Goal: Answer question/provide support

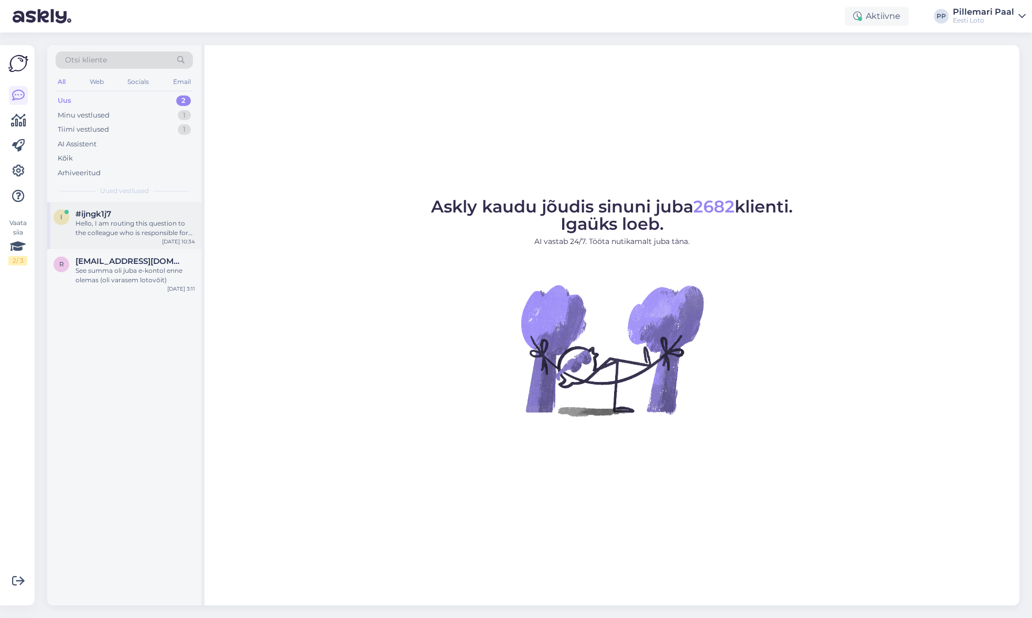
click at [115, 217] on div "#ijngk1j7" at bounding box center [136, 213] width 120 height 9
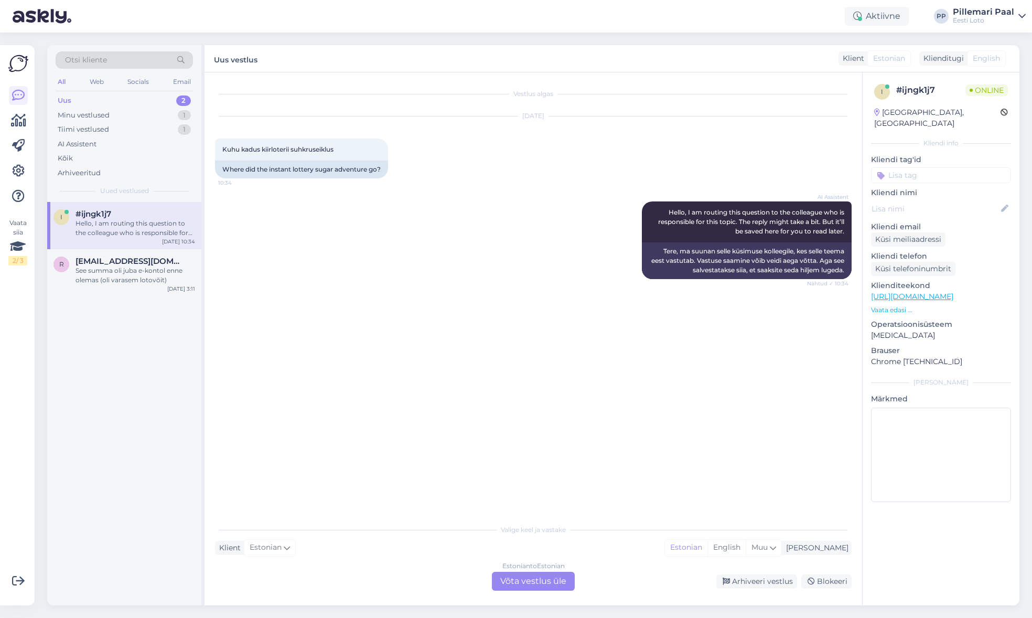
click at [16, 66] on img at bounding box center [18, 64] width 20 height 20
click at [17, 93] on icon at bounding box center [18, 95] width 13 height 13
click at [20, 120] on icon at bounding box center [18, 120] width 15 height 13
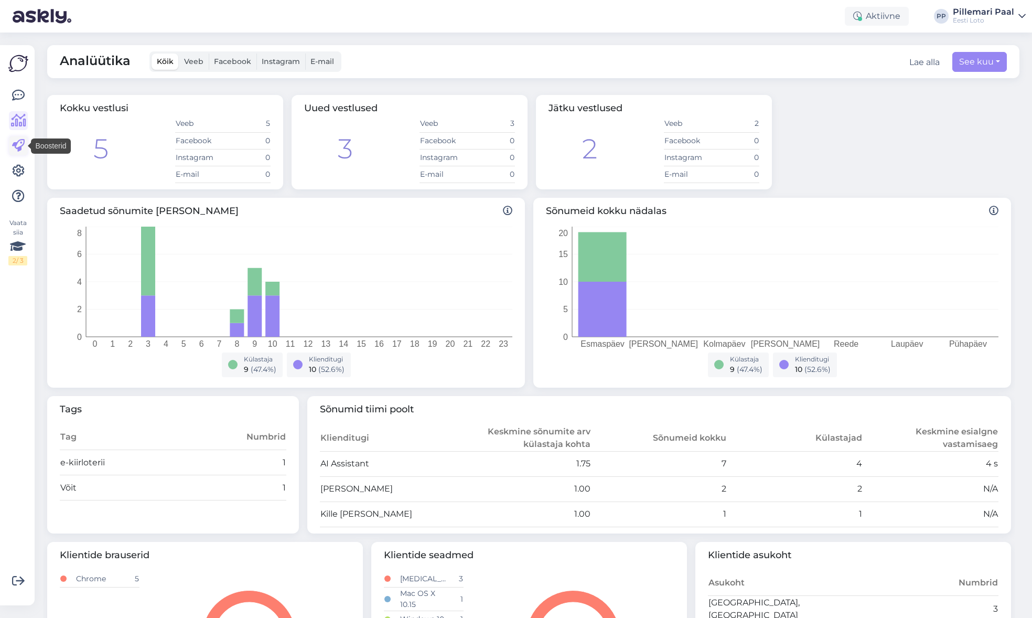
click at [21, 141] on icon at bounding box center [18, 146] width 13 height 13
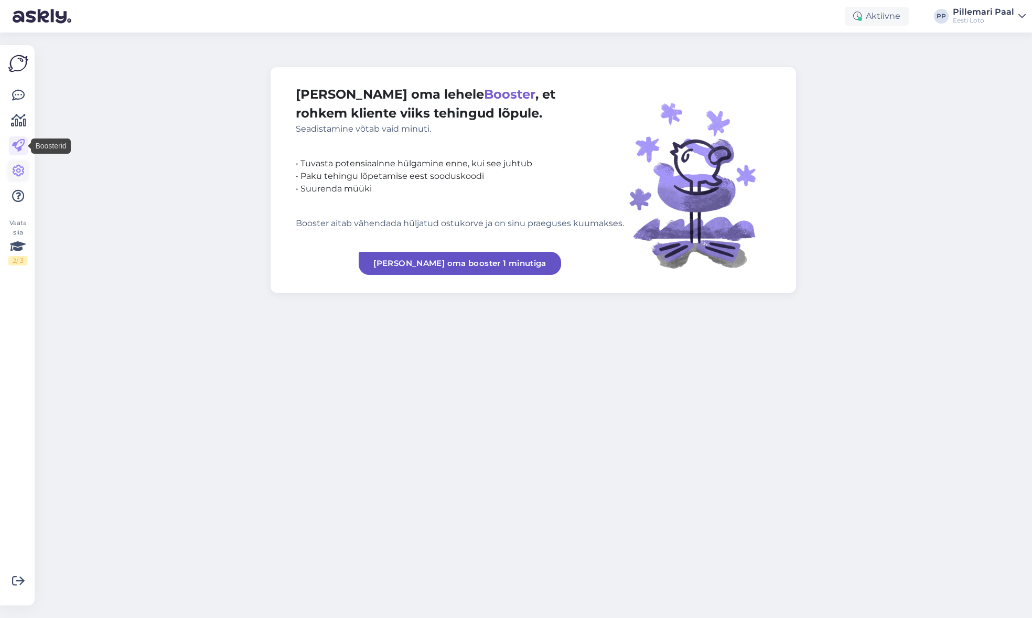
click at [18, 165] on icon at bounding box center [18, 171] width 13 height 13
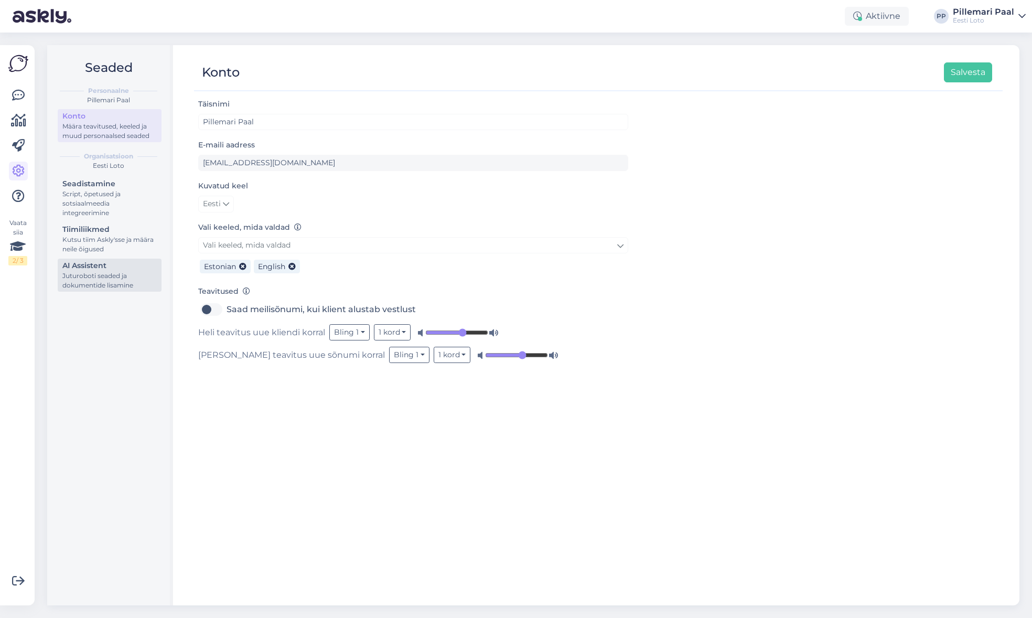
click at [103, 281] on div "Juturoboti seaded ja dokumentide lisamine" at bounding box center [109, 280] width 94 height 19
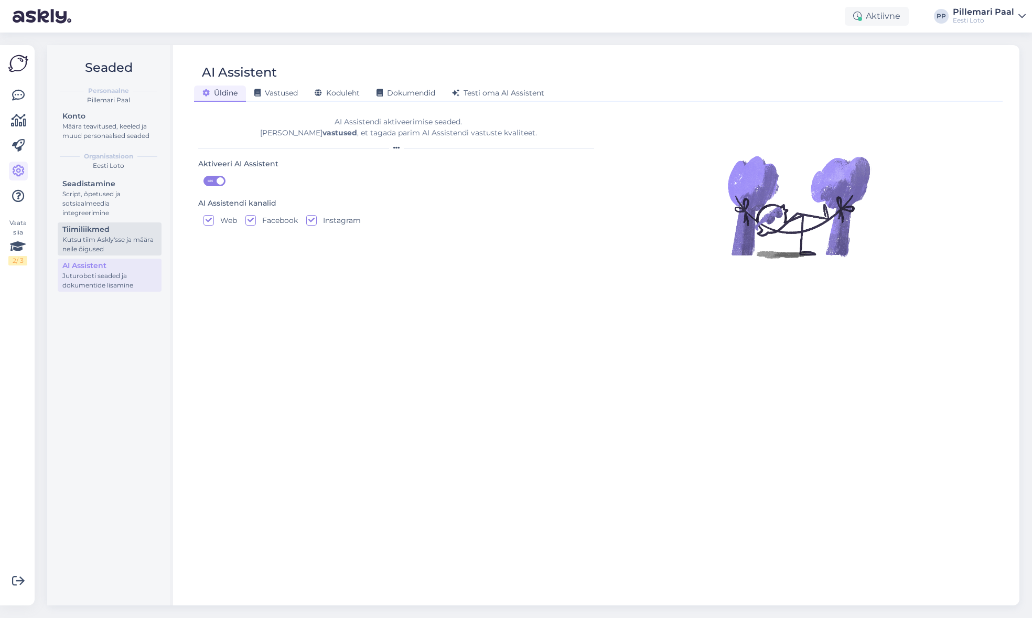
click at [99, 234] on div "Tiimiliikmed" at bounding box center [109, 229] width 94 height 11
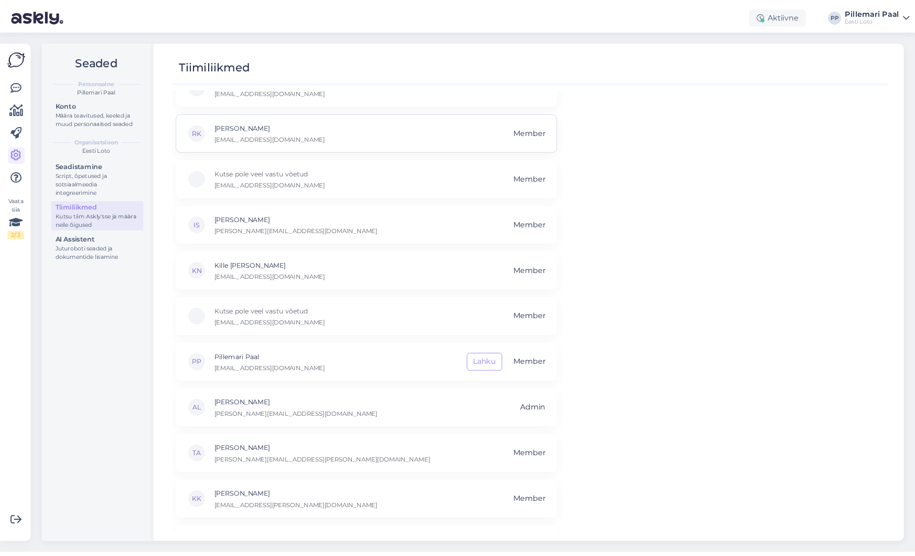
scroll to position [170, 0]
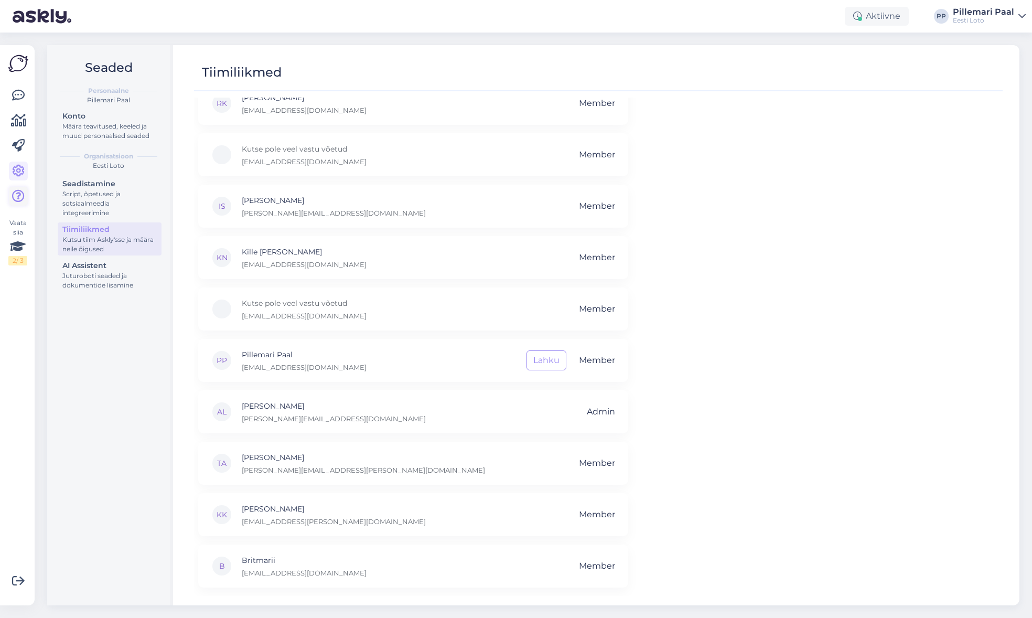
click at [18, 190] on icon at bounding box center [18, 196] width 13 height 13
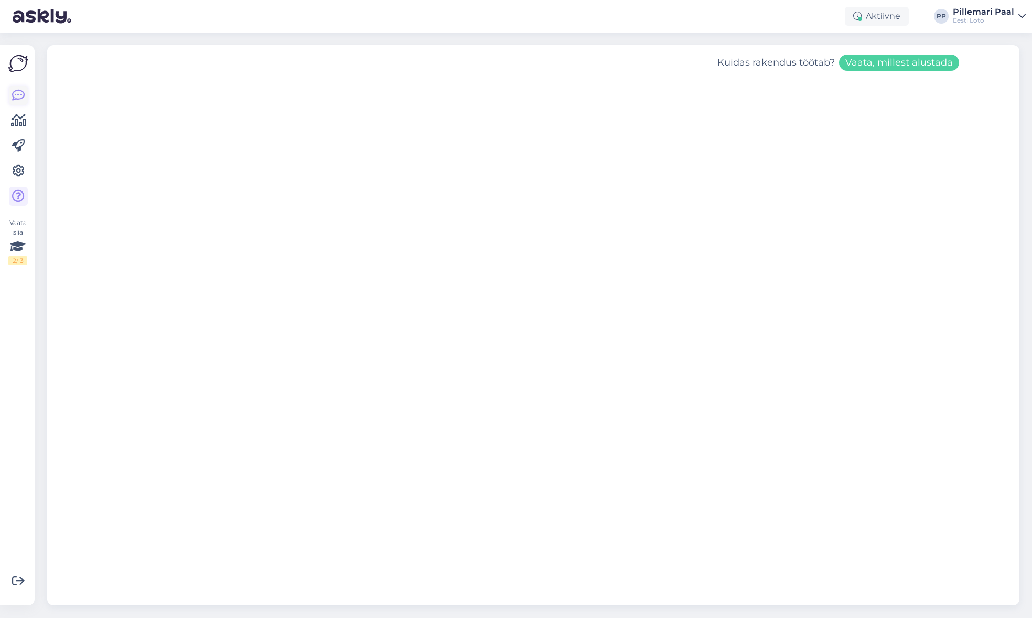
click at [17, 89] on icon at bounding box center [18, 95] width 13 height 13
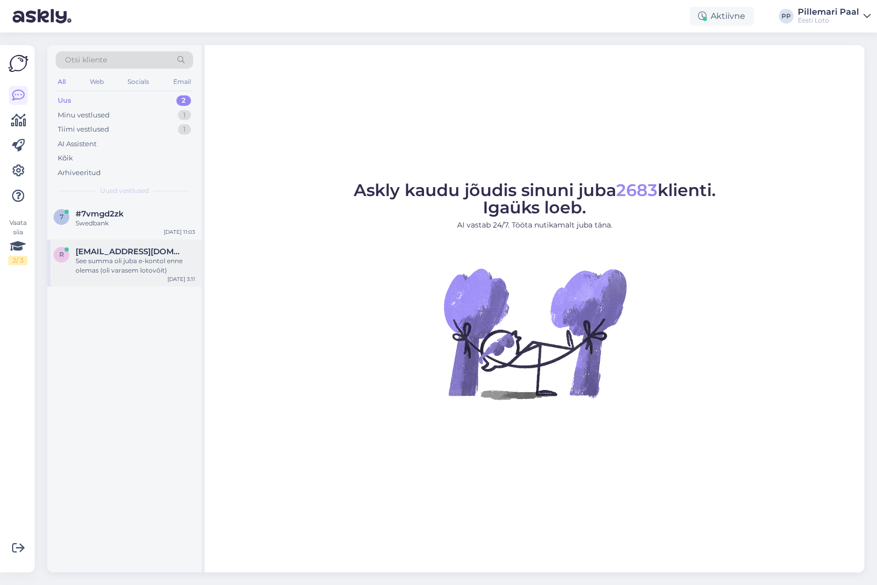
click at [121, 260] on div "See summa oli juba e-kontol enne olemas (oli varasem lotovõit)" at bounding box center [136, 266] width 120 height 19
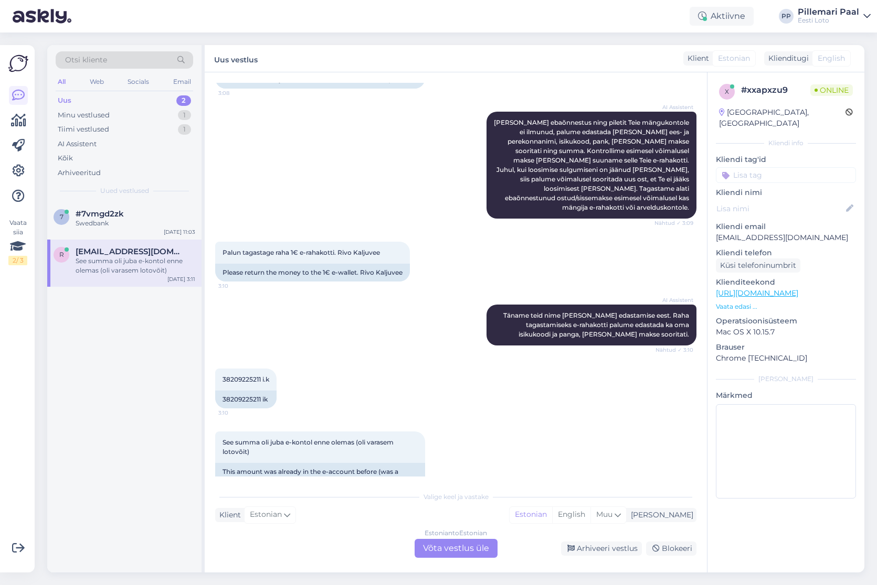
scroll to position [232, 0]
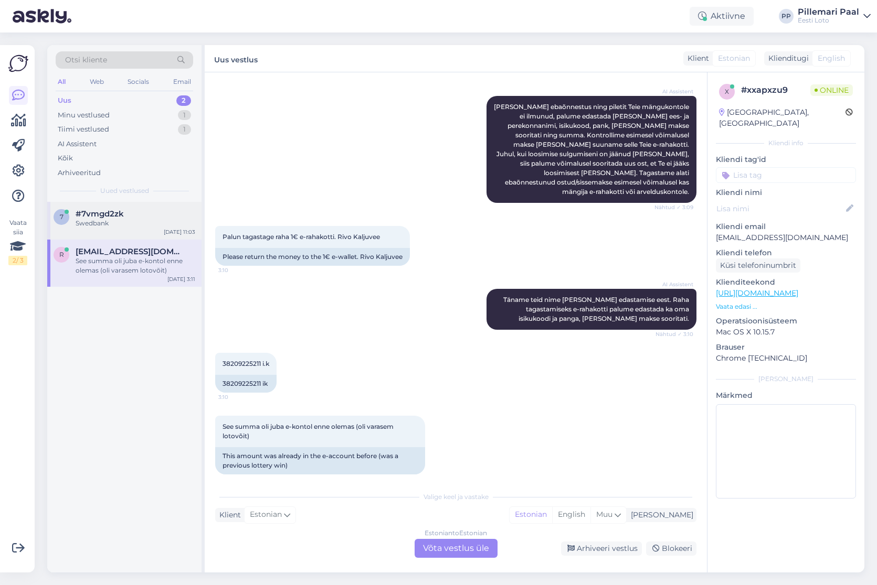
click at [118, 219] on div "Swedbank" at bounding box center [136, 223] width 120 height 9
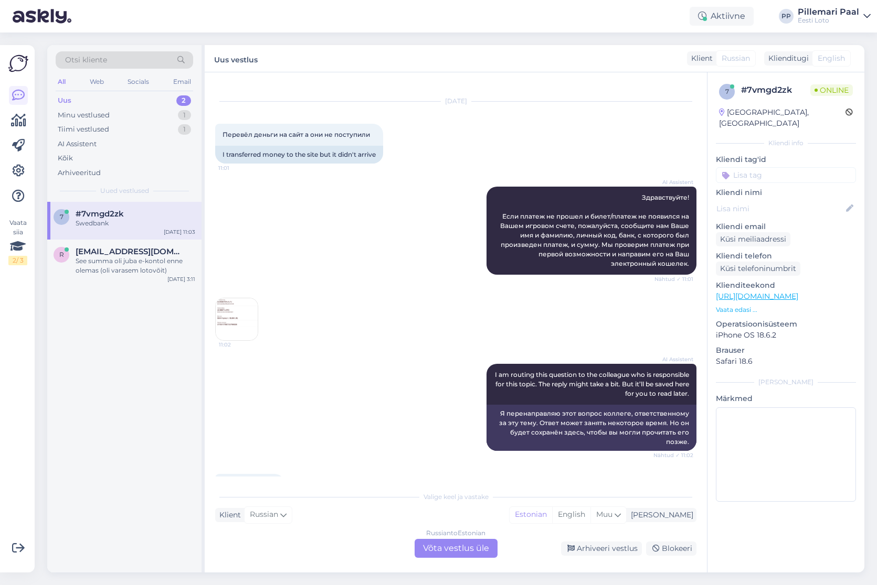
scroll to position [0, 0]
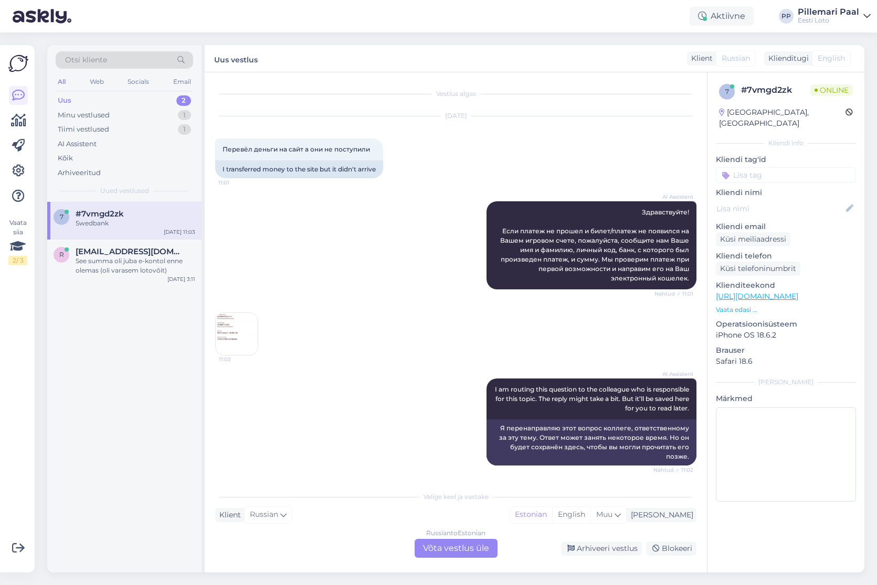
click at [482, 545] on div "Russian to Estonian Võta vestlus üle" at bounding box center [455, 548] width 83 height 19
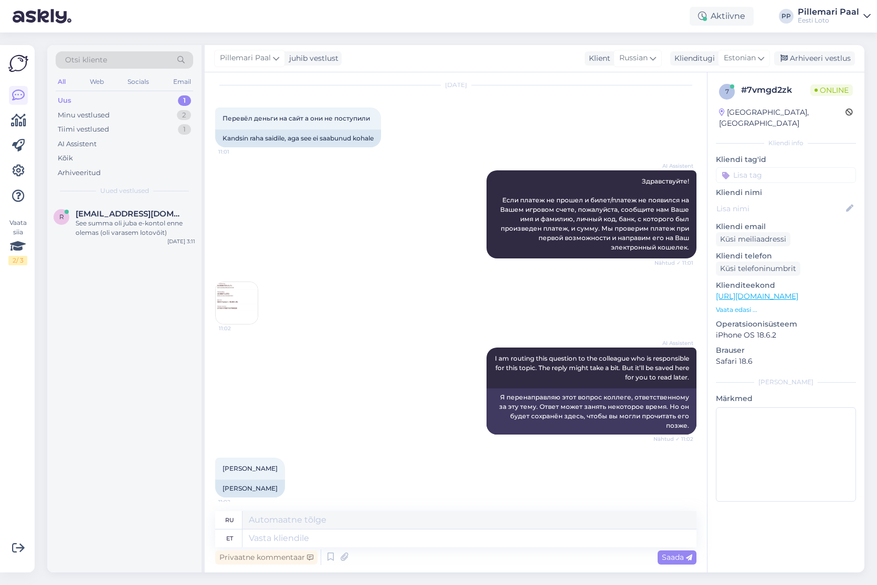
scroll to position [164, 0]
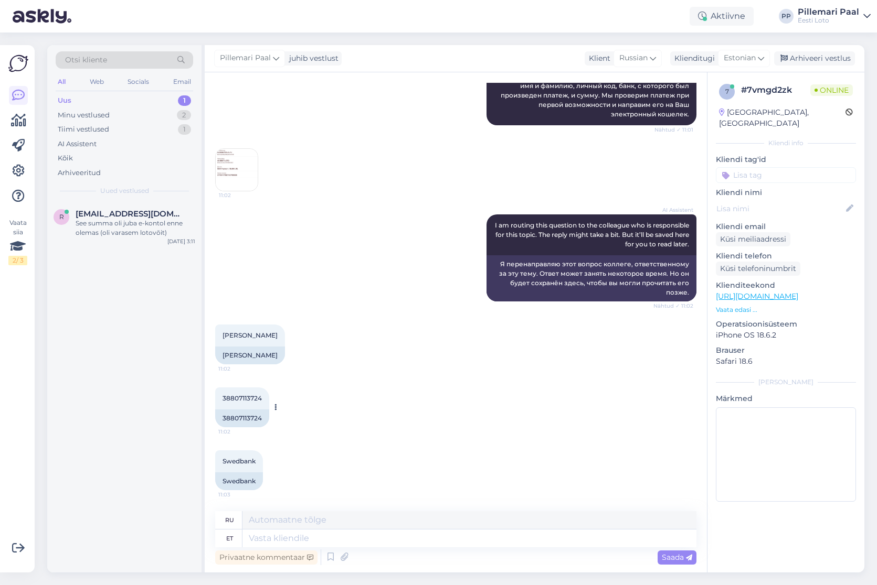
click at [236, 395] on span "38807113724" at bounding box center [241, 399] width 39 height 8
copy div "38807113724 11:02"
click at [315, 541] on textarea at bounding box center [469, 539] width 454 height 18
paste textarea "Kahjuks Teie sissemakse ebaõnnestus tehnilise tõrke tõttu. Kontrollisime ostu ü…"
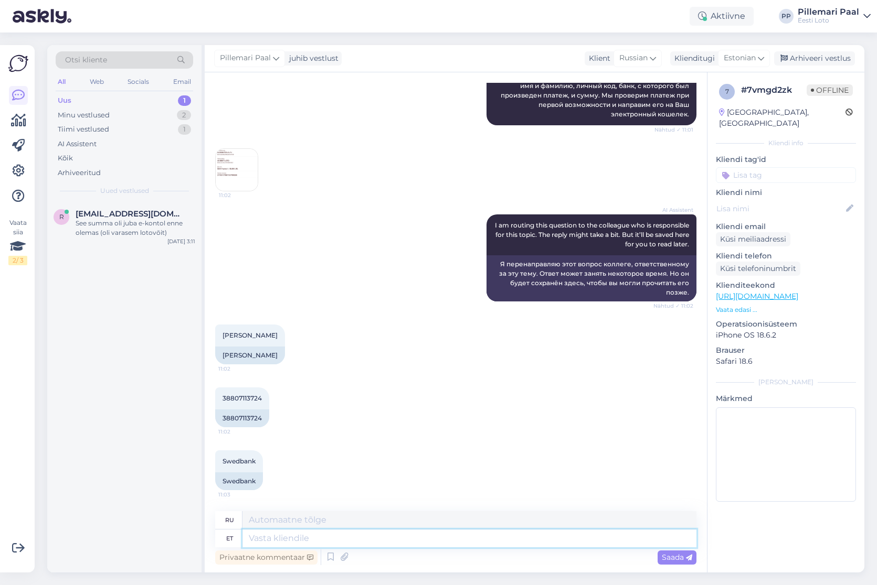
type textarea "Kahjuks Teie sissemakse ebaõnnestus tehnilise tõrke tõttu. Kontrollisime ostu ü…"
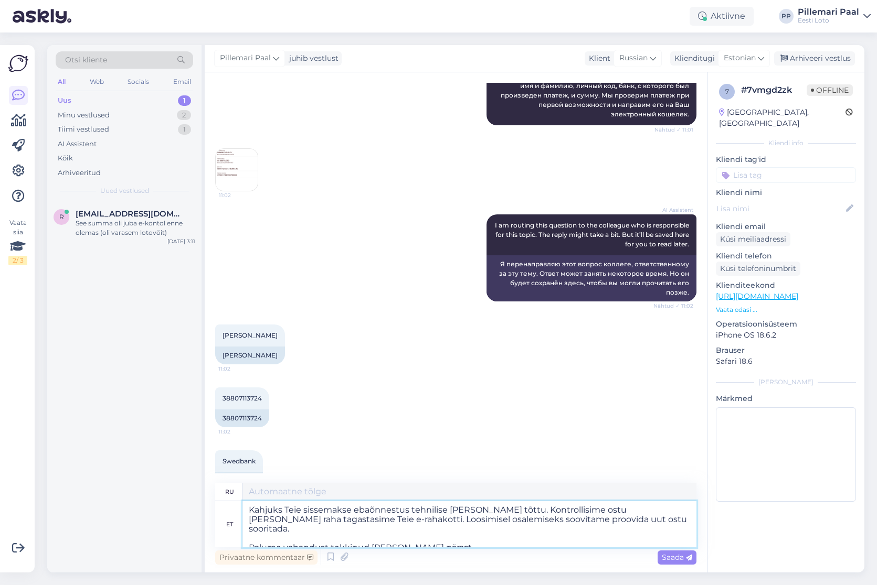
type textarea "К сожалению, ваш депозит не был зачислен из-за технической ошибки. Мы проверили…"
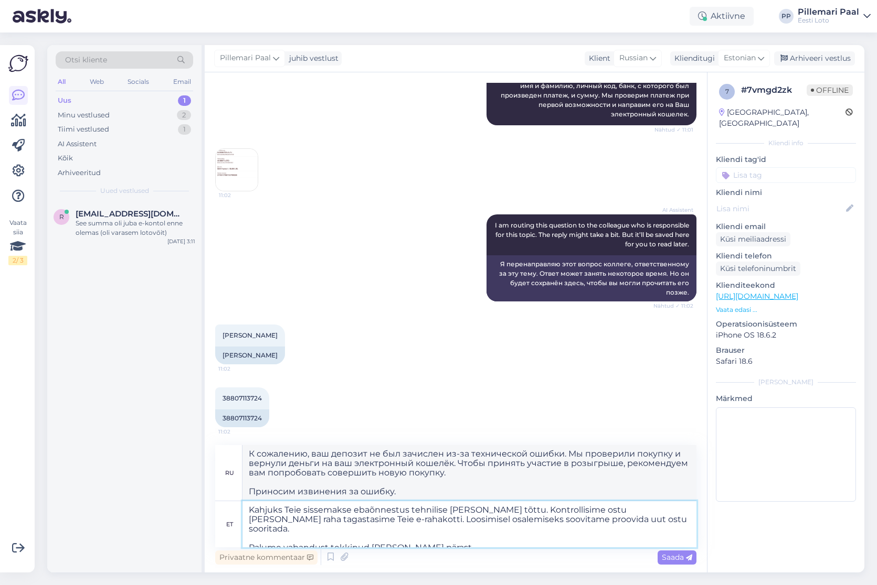
click at [248, 510] on textarea "Kahjuks Teie sissemakse ebaõnnestus tehnilise tõrke tõttu. Kontrollisime ostu ü…" at bounding box center [469, 525] width 454 height 46
type textarea "Täname, et täpsustasite. Kahjuks Teie sissemakse ebaõnnestus tehnilise tõrke tõ…"
type textarea "Спасибо за разъяснение. К сожалению, ваш депозит не был зачислен из-за техничес…"
drag, startPoint x: 417, startPoint y: 520, endPoint x: 685, endPoint y: 518, distance: 267.6
click at [685, 518] on textarea "Täname, et täpsustasite. Kahjuks Teie sissemakse ebaõnnestus tehnilise tõrke tõ…" at bounding box center [469, 525] width 454 height 46
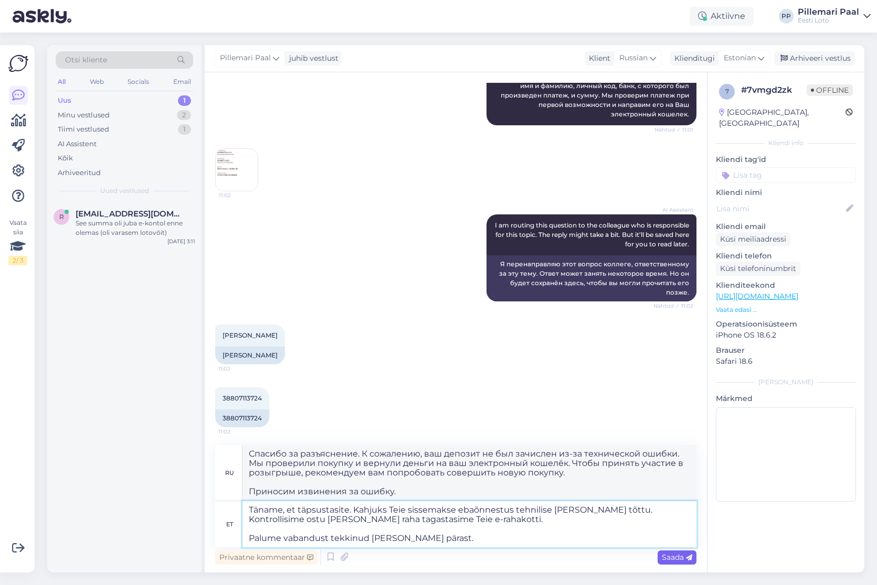
type textarea "Täname, et täpsustasite. Kahjuks Teie sissemakse ebaõnnestus tehnilise tõrke tõ…"
click at [674, 556] on span "Saada" at bounding box center [677, 557] width 30 height 9
type textarea "Спасибо за разъяснение. К сожалению, ваш депозит не был зачислен из-за техничес…"
click at [674, 559] on span "Saada" at bounding box center [677, 557] width 30 height 9
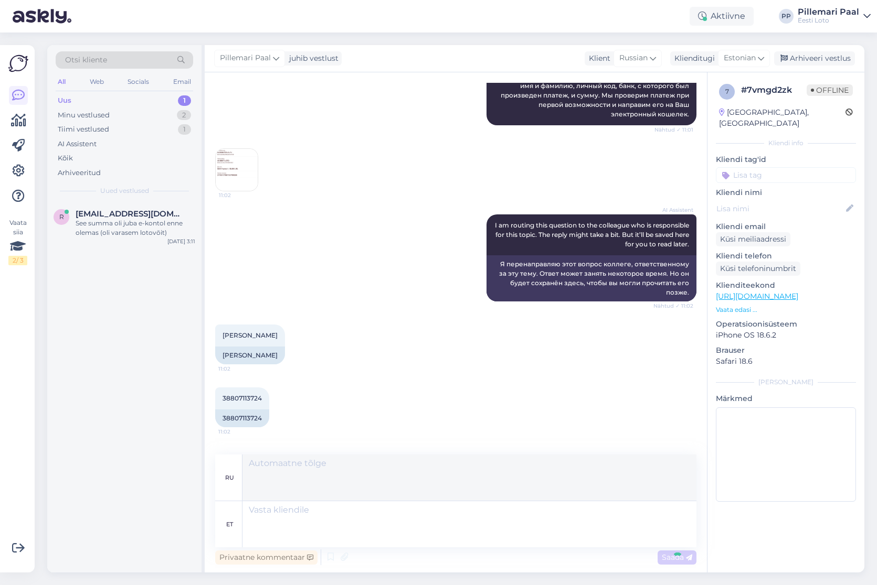
scroll to position [303, 0]
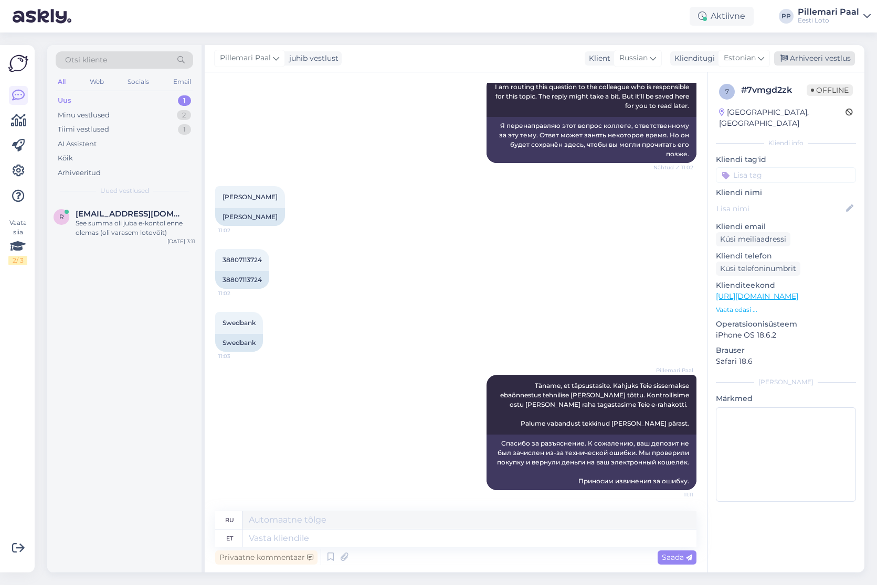
click at [815, 59] on div "Arhiveeri vestlus" at bounding box center [814, 58] width 81 height 14
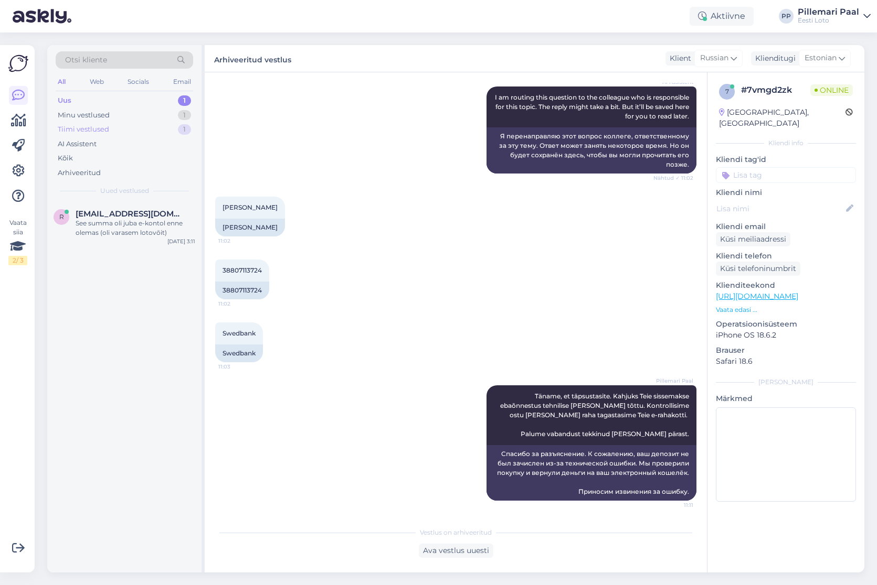
click at [117, 125] on div "Tiimi vestlused 1" at bounding box center [124, 129] width 137 height 15
click at [115, 221] on div "Palun täpsustage, mis Teil ei avane." at bounding box center [136, 223] width 120 height 9
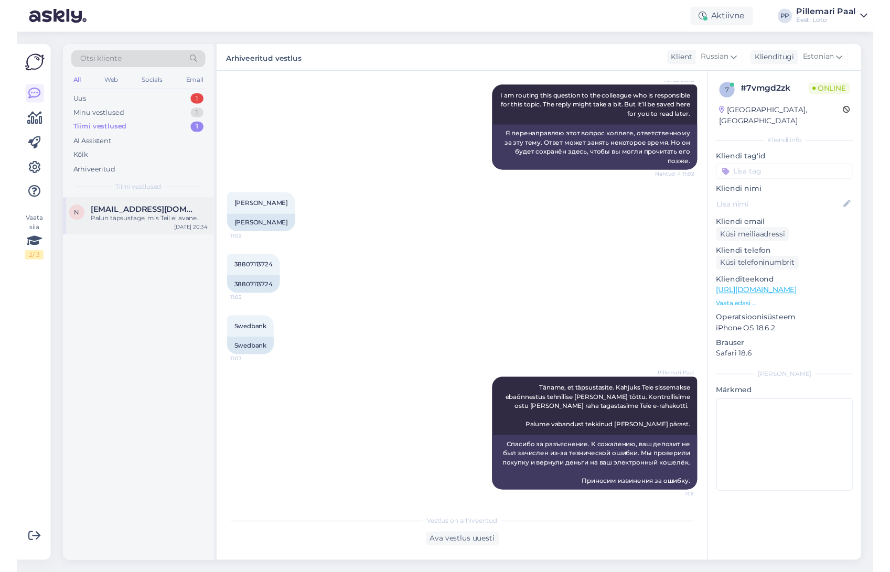
scroll to position [0, 0]
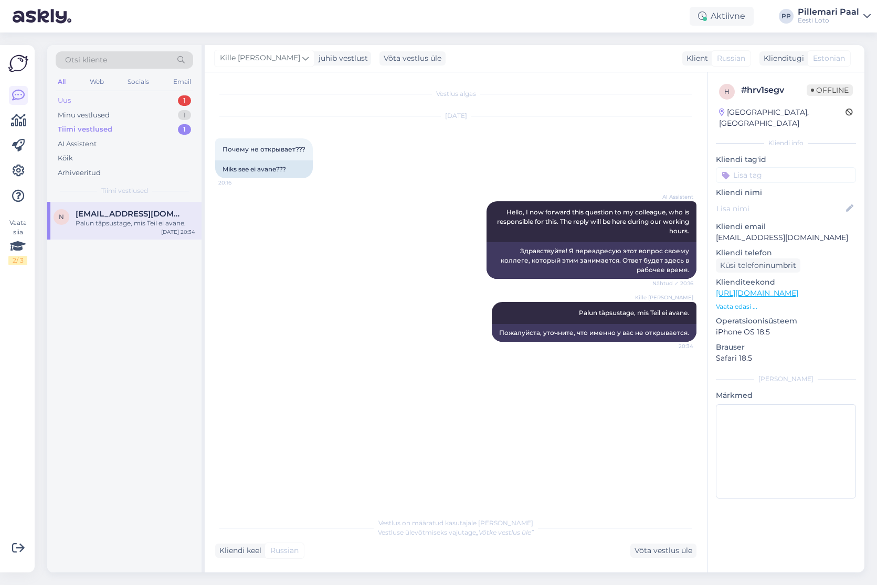
click at [78, 100] on div "Uus 1" at bounding box center [124, 100] width 137 height 15
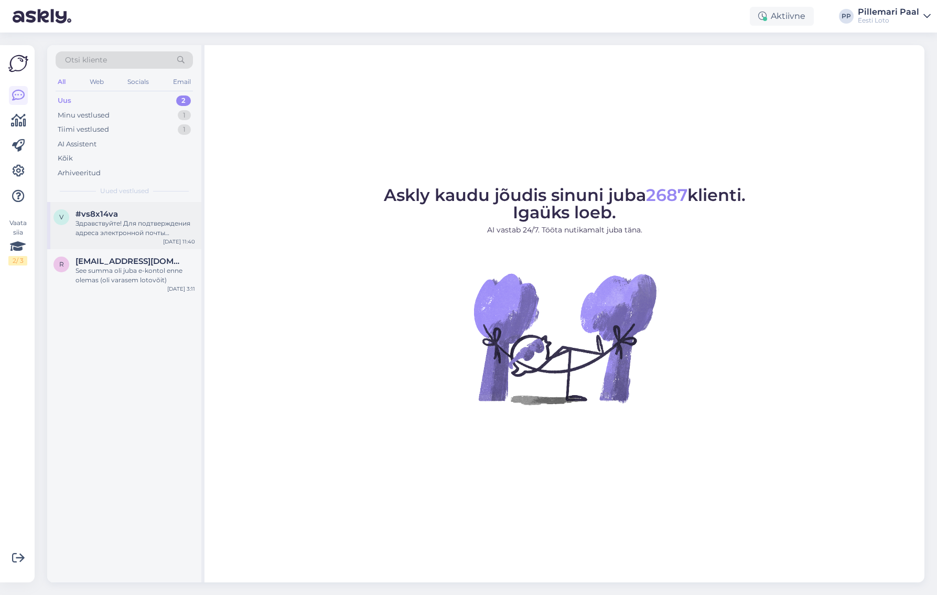
click at [140, 219] on div "Здравствуйте! Для подтверждения адреса электронной почты перейдите по ссылке, о…" at bounding box center [136, 228] width 120 height 19
click at [101, 220] on div "Здравствуйте! Для подтверждения адреса электронной почты перейдите по ссылке, о…" at bounding box center [136, 228] width 120 height 19
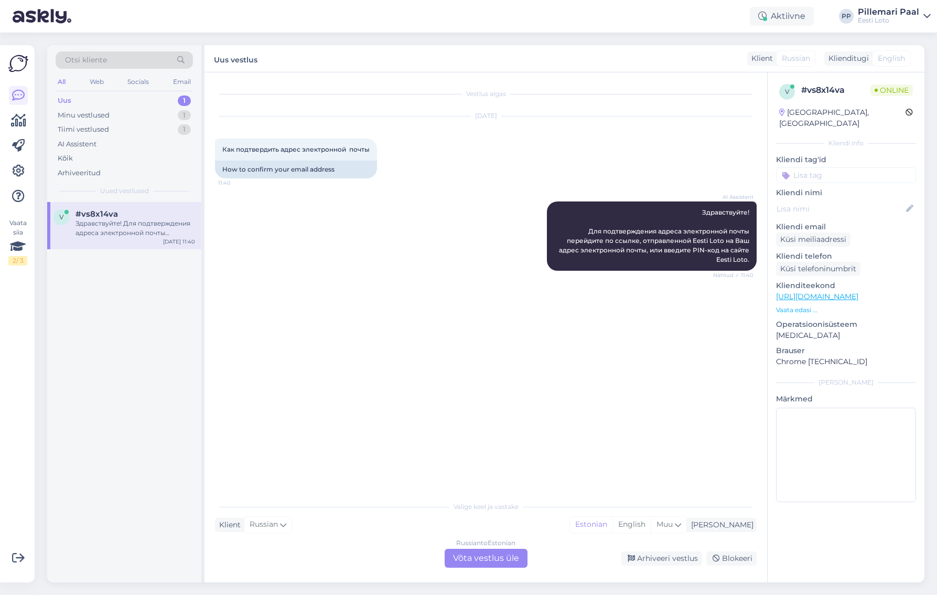
click at [506, 560] on div "Russian to Estonian Võta vestlus üle" at bounding box center [486, 558] width 83 height 19
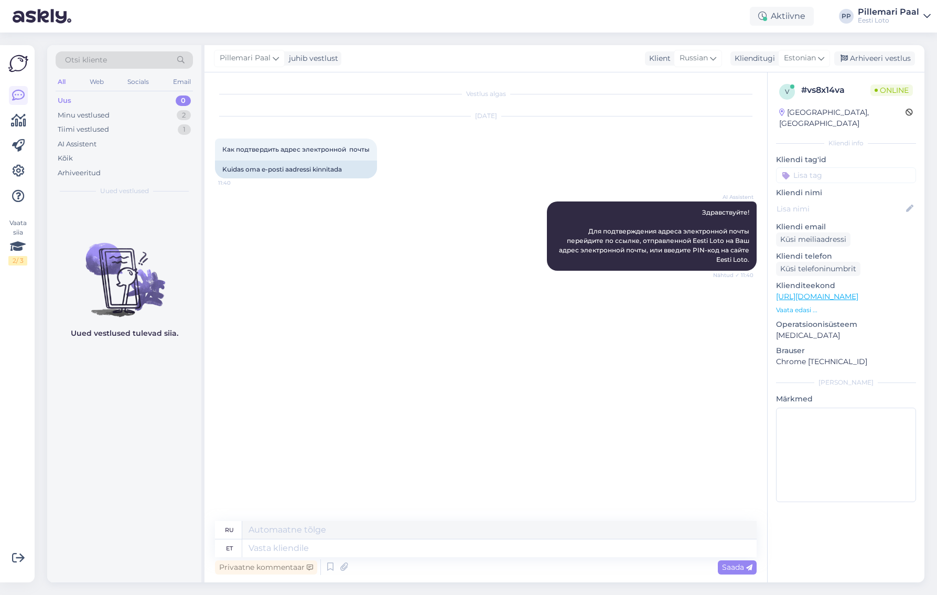
click at [498, 324] on div "Vestlus algas [DATE] Как подтвердить адрес электронной почты 11:40 Kuidas oma e…" at bounding box center [490, 297] width 551 height 429
click at [312, 548] on textarea at bounding box center [499, 548] width 515 height 18
paste textarea "E-posti aadressi kinnitamiseks valige "Konto" ning "Minu andmed". Seejärel vaju…"
type textarea "E-posti aadressi kinnitamiseks valige "Konto" ning "Minu andmed". Seejärel vaju…"
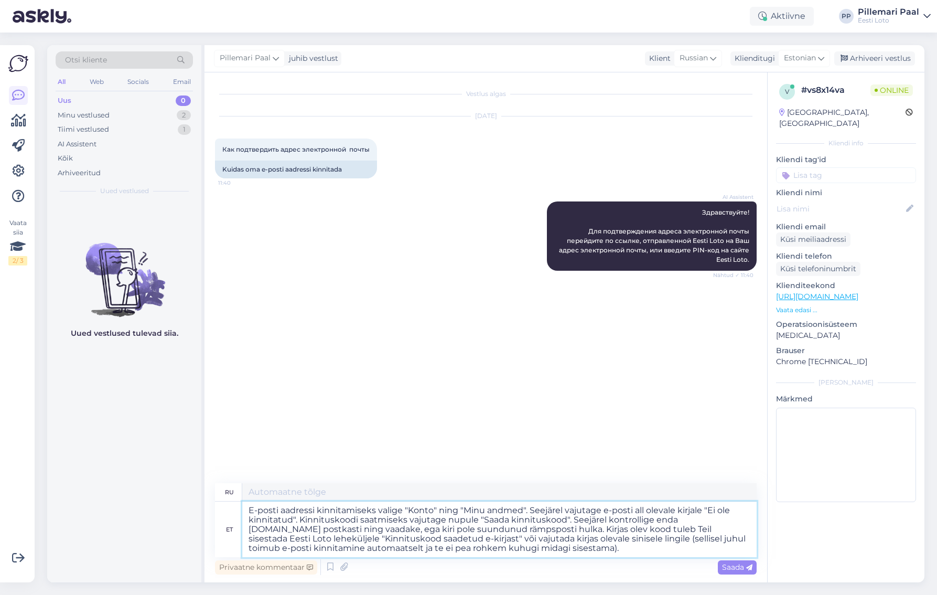
type textarea "Чтобы подтвердить адрес электронной почты, выберите «Учётная запись» и «Мои дан…"
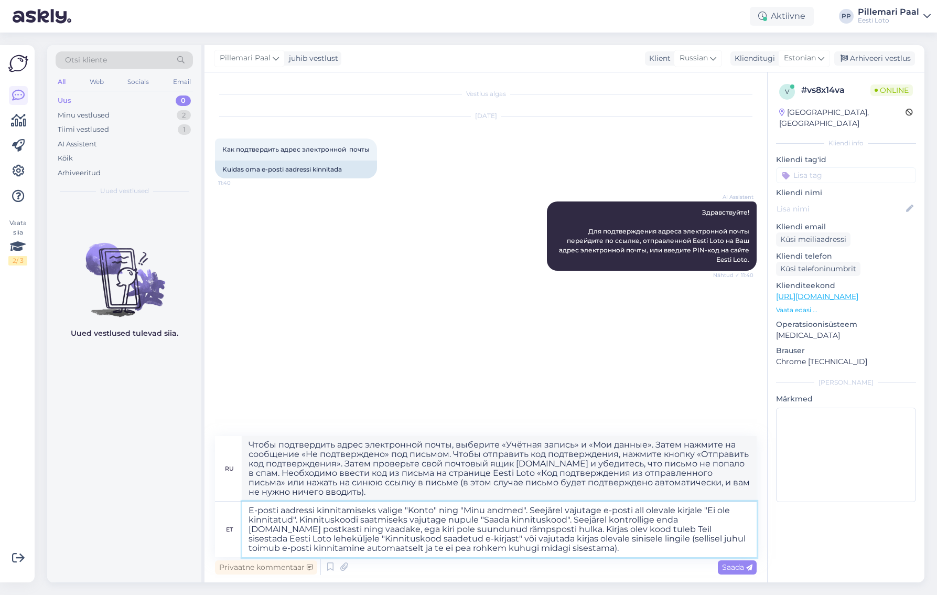
drag, startPoint x: 709, startPoint y: 519, endPoint x: 681, endPoint y: 520, distance: 27.8
click at [680, 521] on textarea "E-posti aadressi kinnitamiseks valige "Konto" ning "Minu andmed". Seejärel vaju…" at bounding box center [499, 530] width 515 height 56
type textarea "E-posti aadressi kinnitamiseks valige "Konto" ning "Minu andmed". Seejärel vaju…"
type textarea "Чтобы подтвердить адрес электронной почты, выберите «Учётная запись» и «Мои дан…"
type textarea "E-posti aadressi kinnitamiseks valige "Konto" ning "Minu andmed". Seejärel vaju…"
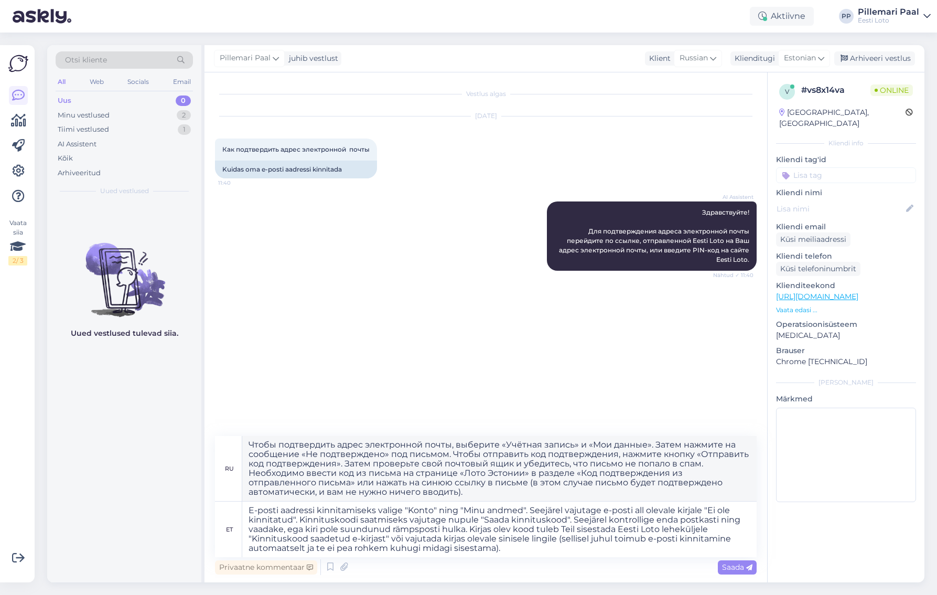
click at [735, 571] on span "Saada" at bounding box center [737, 566] width 30 height 9
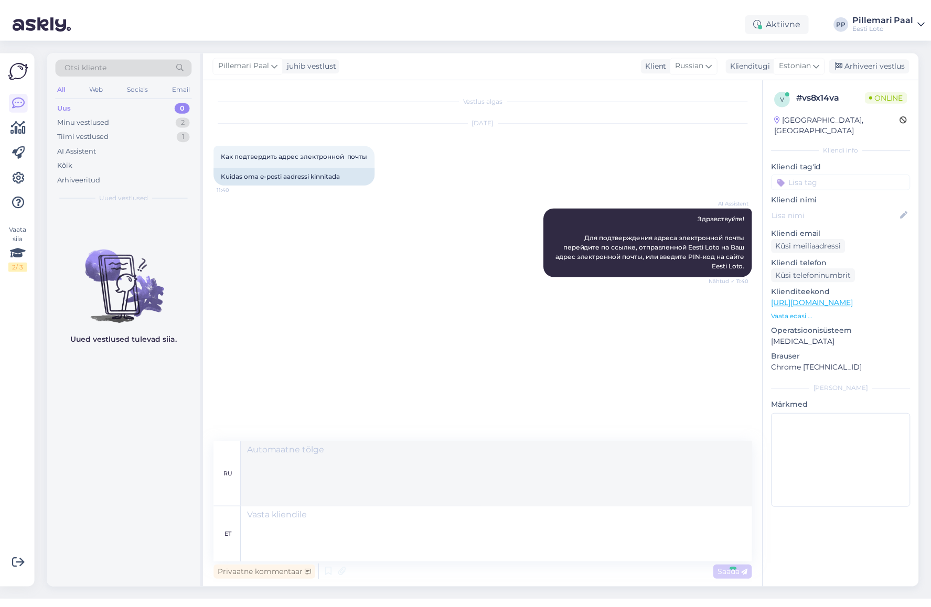
scroll to position [4, 0]
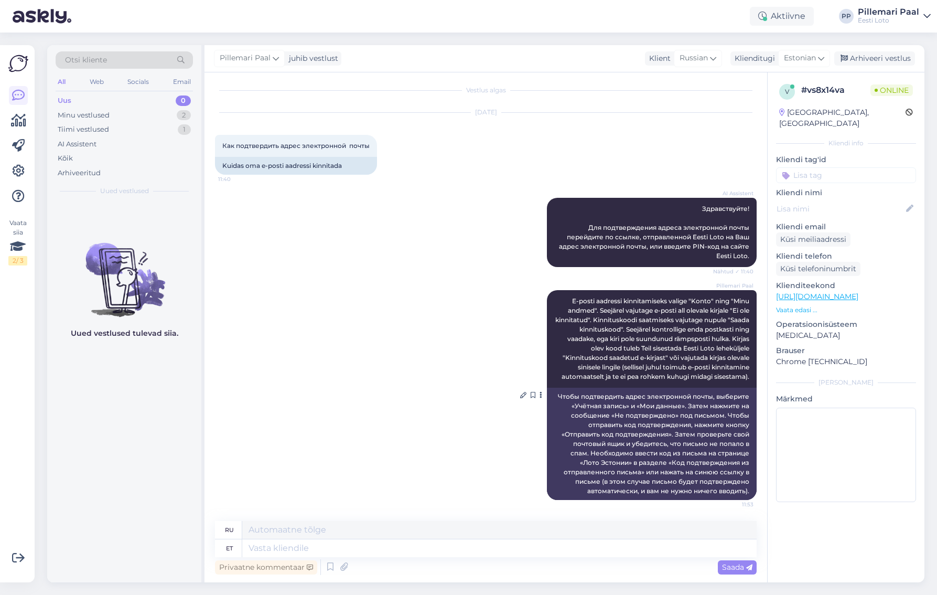
drag, startPoint x: 475, startPoint y: 332, endPoint x: 726, endPoint y: 491, distance: 297.2
click at [475, 332] on div "Pillemari Paal E-posti aadressi kinnitamiseks valige "Konto" ning "Minu andmed"…" at bounding box center [486, 395] width 542 height 233
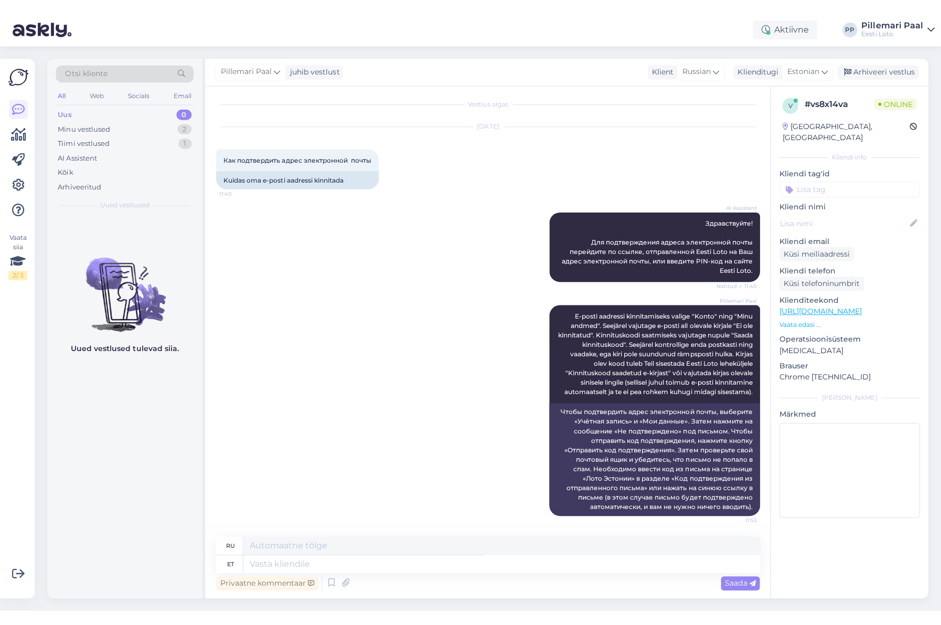
scroll to position [0, 0]
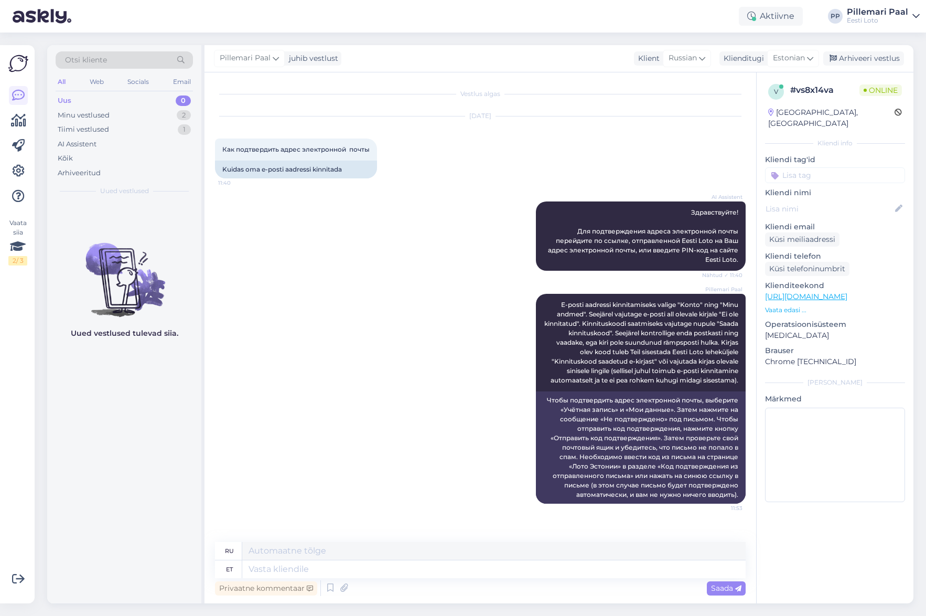
drag, startPoint x: 645, startPoint y: 27, endPoint x: 667, endPoint y: 35, distance: 22.9
click at [645, 27] on div "Aktiivne PP Pillemari Paal Eesti Loto" at bounding box center [463, 16] width 926 height 33
click at [859, 57] on div "Arhiveeri vestlus" at bounding box center [864, 58] width 81 height 14
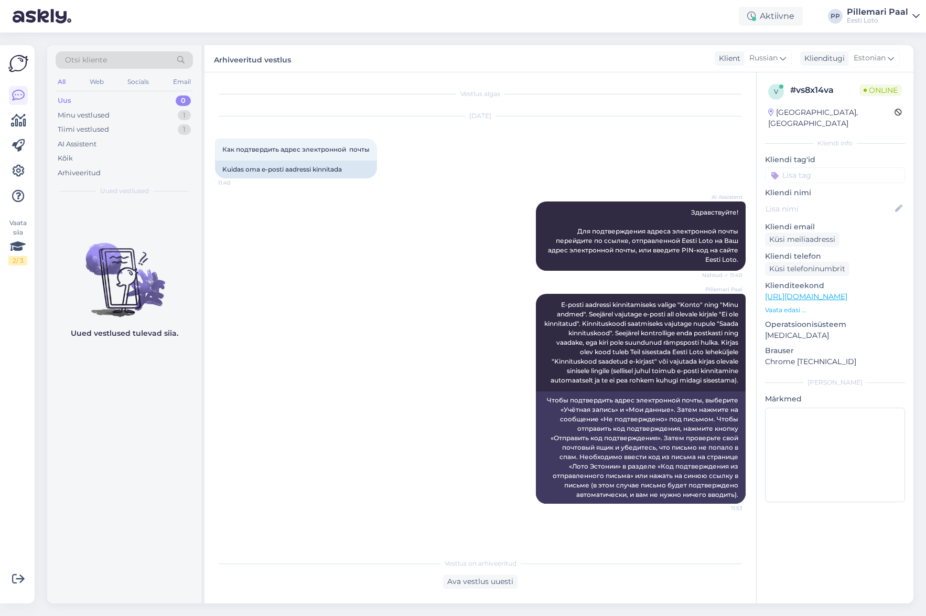
drag, startPoint x: 868, startPoint y: 559, endPoint x: 873, endPoint y: 558, distance: 5.3
click at [868, 559] on div "v # vs8x14va Online Estonia, Tallinn Kliendi info Kliendi tag'id Kliendi nimi K…" at bounding box center [834, 337] width 157 height 531
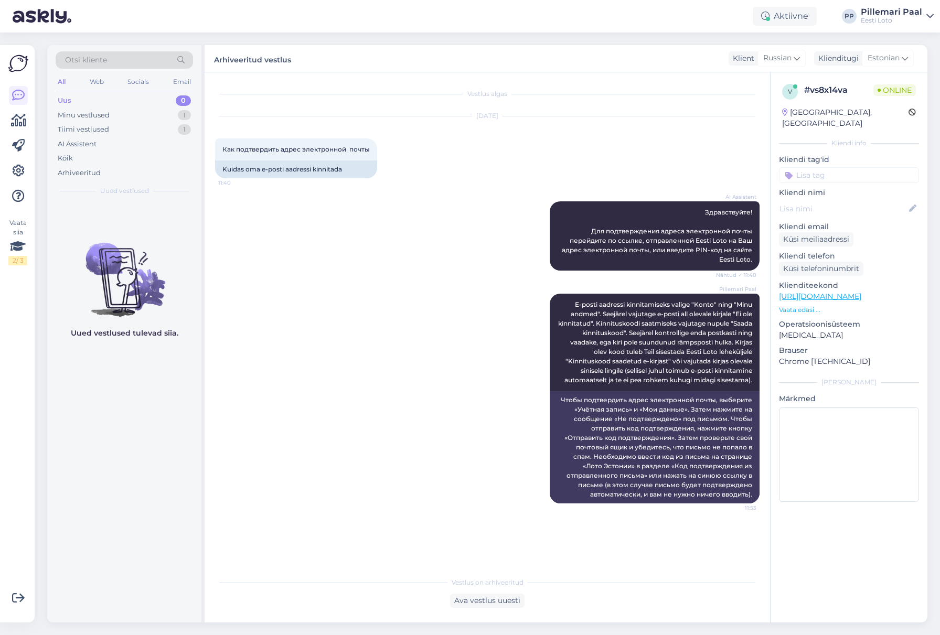
drag, startPoint x: 617, startPoint y: 38, endPoint x: 624, endPoint y: 45, distance: 9.6
click at [617, 38] on div "Otsi kliente All Web Socials Email Uus 0 Minu vestlused 1 Tiimi vestlused 1 AI …" at bounding box center [490, 334] width 899 height 603
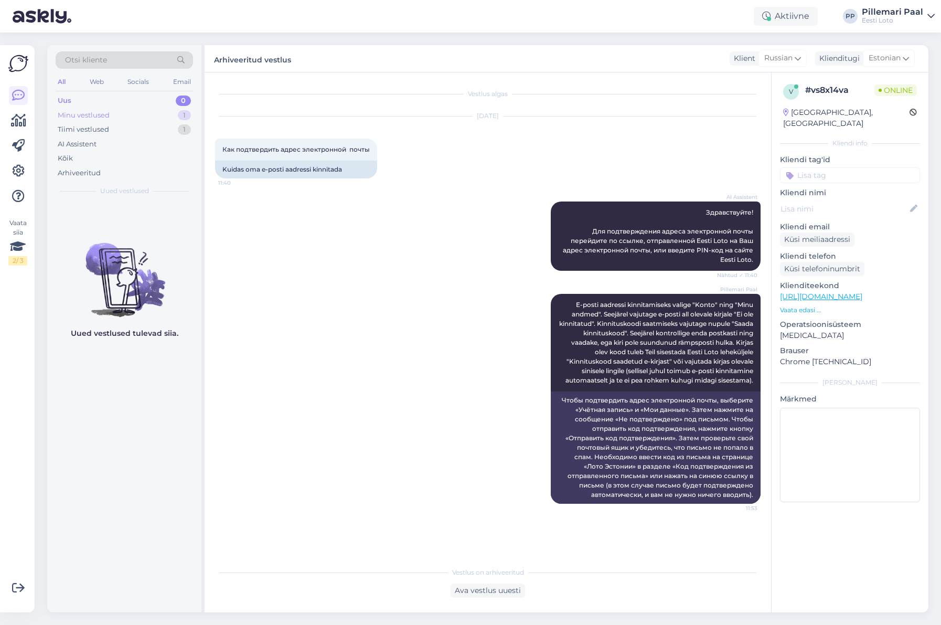
click at [101, 116] on div "Minu vestlused" at bounding box center [84, 115] width 52 height 10
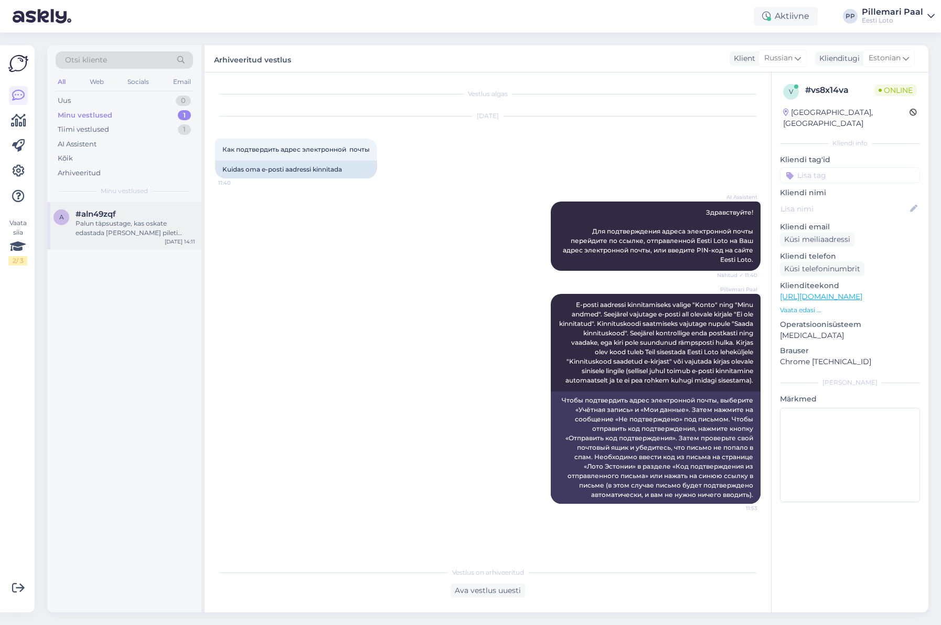
click at [121, 229] on div "Palun täpsustage, kas oskate edastada meile ka pileti numbri?" at bounding box center [136, 228] width 120 height 19
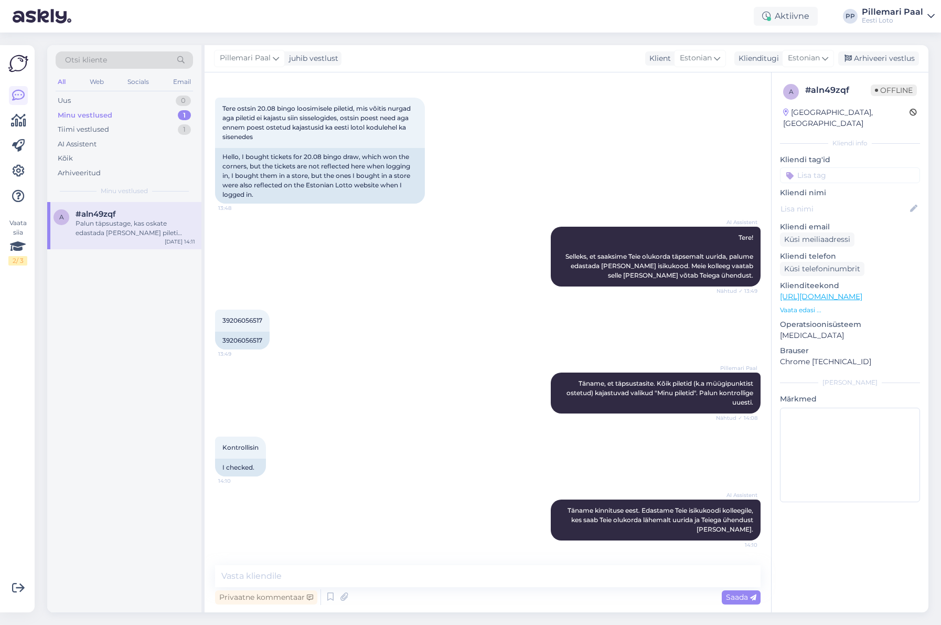
scroll to position [92, 0]
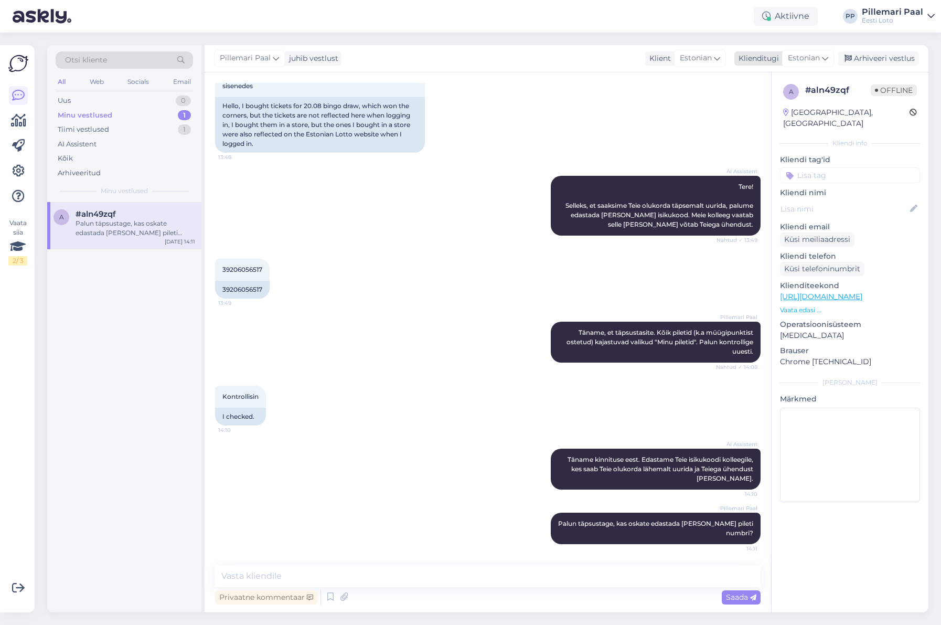
click at [865, 58] on div "Arhiveeri vestlus" at bounding box center [878, 58] width 81 height 14
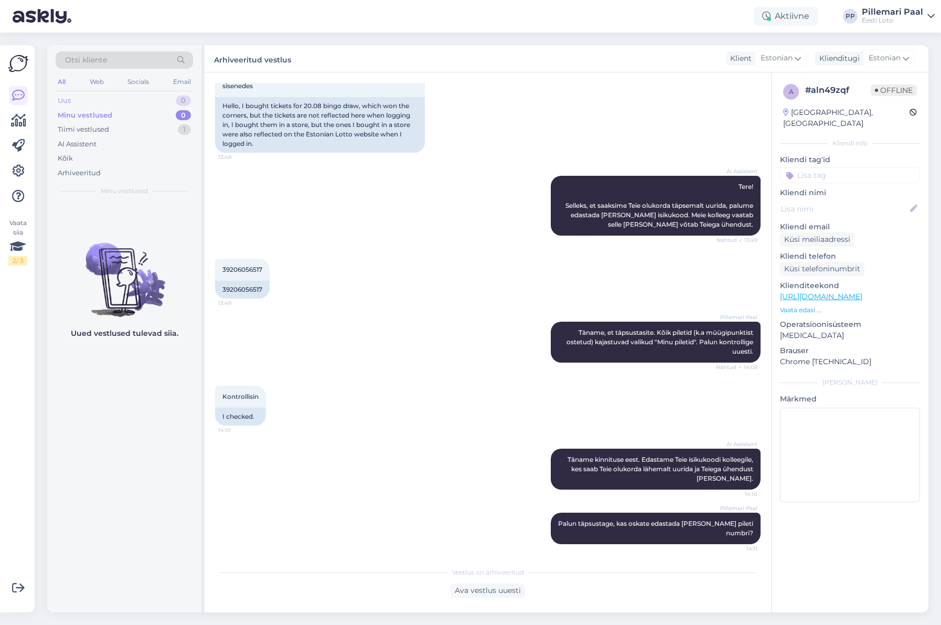
click at [108, 103] on div "Uus 0" at bounding box center [124, 100] width 137 height 15
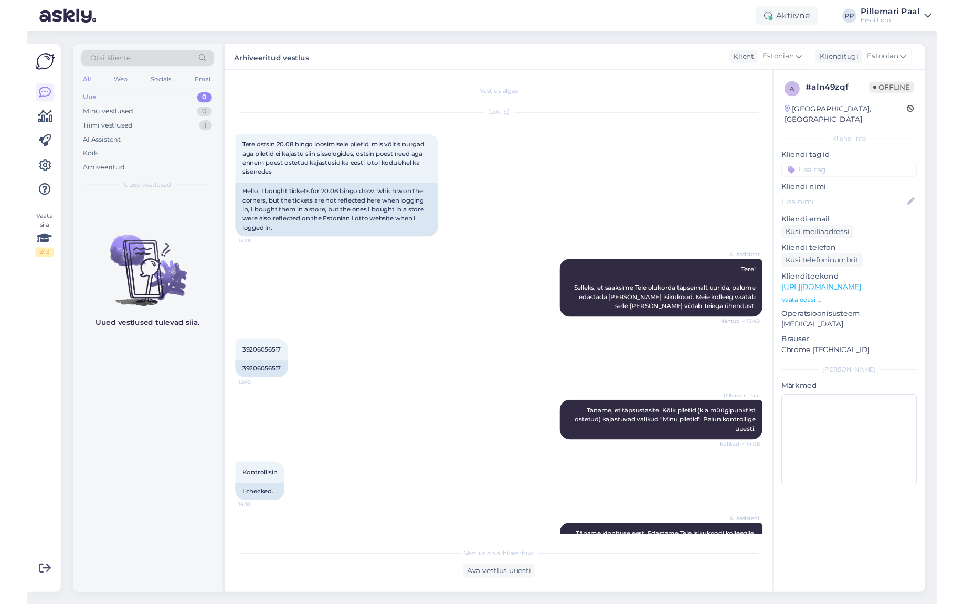
scroll to position [95, 0]
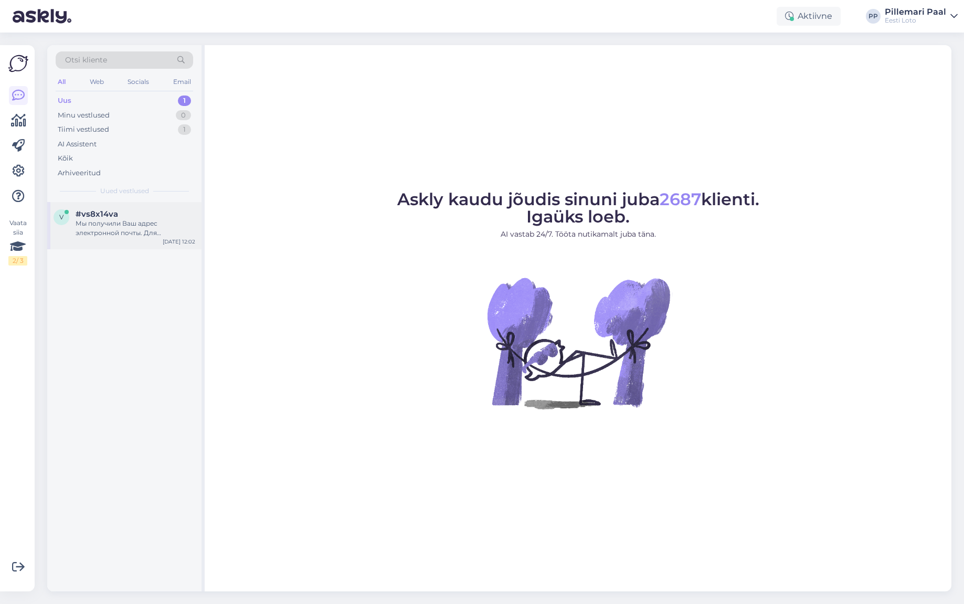
click at [82, 225] on div "Мы получили Ваш адрес электронной почты. Для подтверждения адреса электронной п…" at bounding box center [136, 228] width 120 height 19
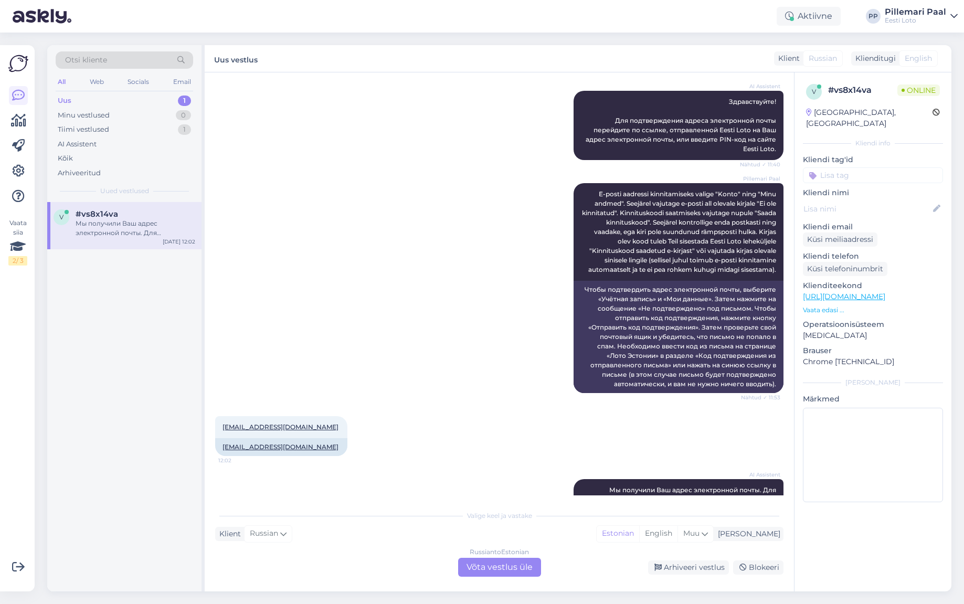
scroll to position [185, 0]
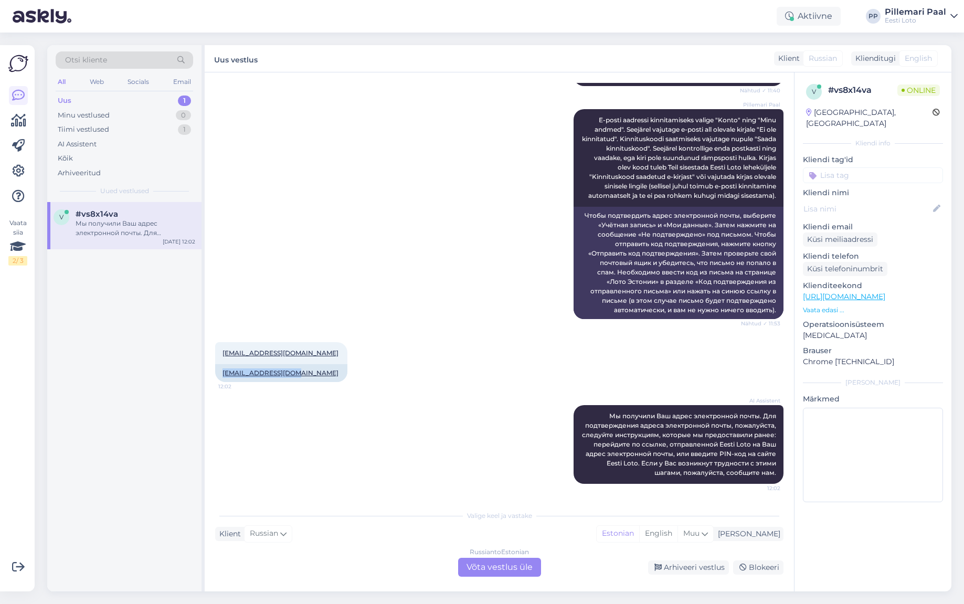
drag, startPoint x: 220, startPoint y: 375, endPoint x: 301, endPoint y: 382, distance: 81.2
click at [291, 374] on div "[EMAIL_ADDRESS][DOMAIN_NAME]" at bounding box center [281, 373] width 132 height 18
copy link "[EMAIL_ADDRESS][DOMAIN_NAME]"
click at [501, 568] on div "Russian to Estonian Võta vestlus üle" at bounding box center [499, 567] width 83 height 19
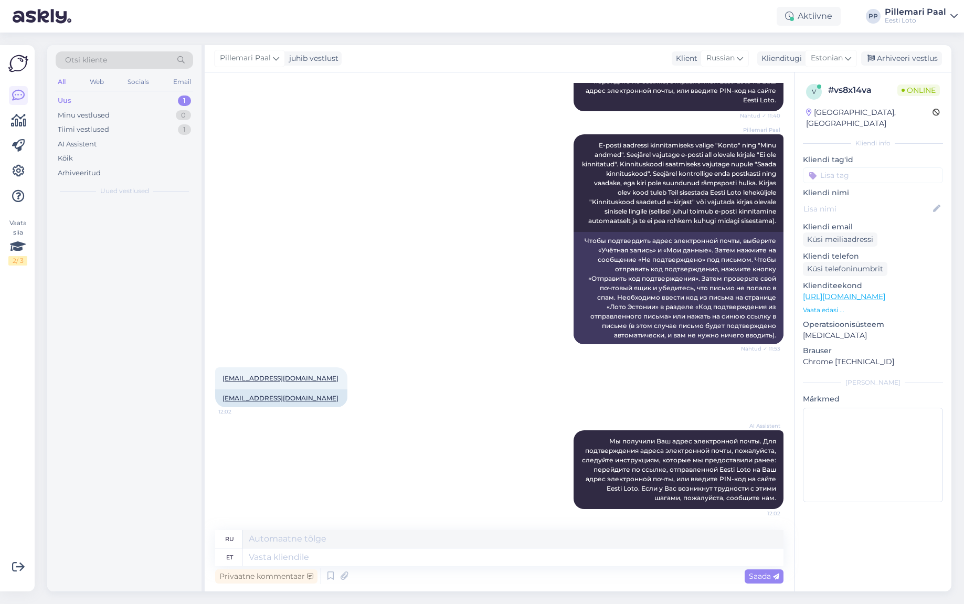
scroll to position [159, 0]
click at [289, 558] on textarea at bounding box center [512, 557] width 541 height 18
paste textarea "E-posti aadressi kinnitamiseks klikkige kirjas olevale lingile või sisestage PI…"
type textarea "E-posti aadressi kinnitamiseks klikkige kirjas olevale lingile või sisestage PI…"
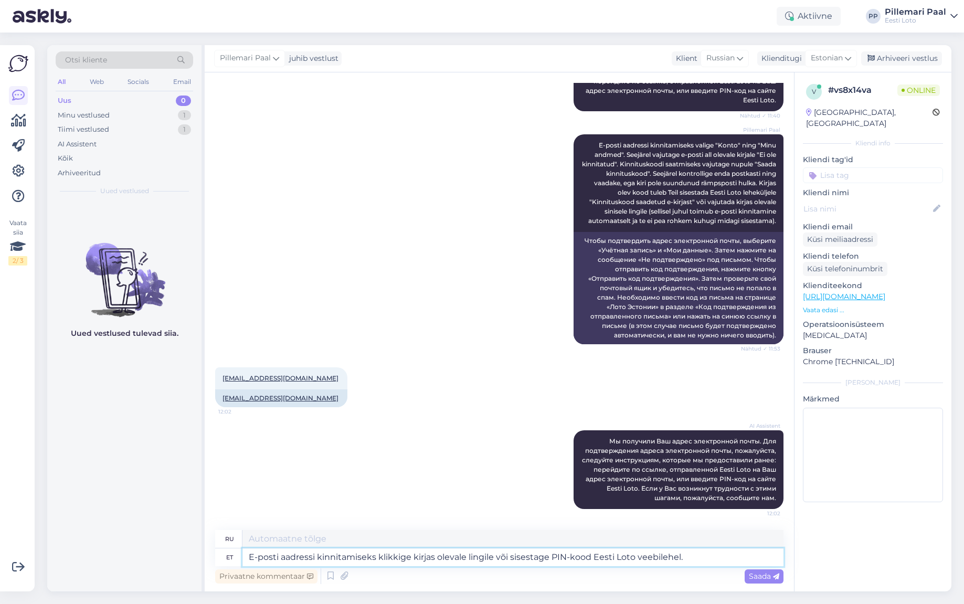
type textarea "Для подтверждения адреса электронной почты перейдите по ссылке в письме или вве…"
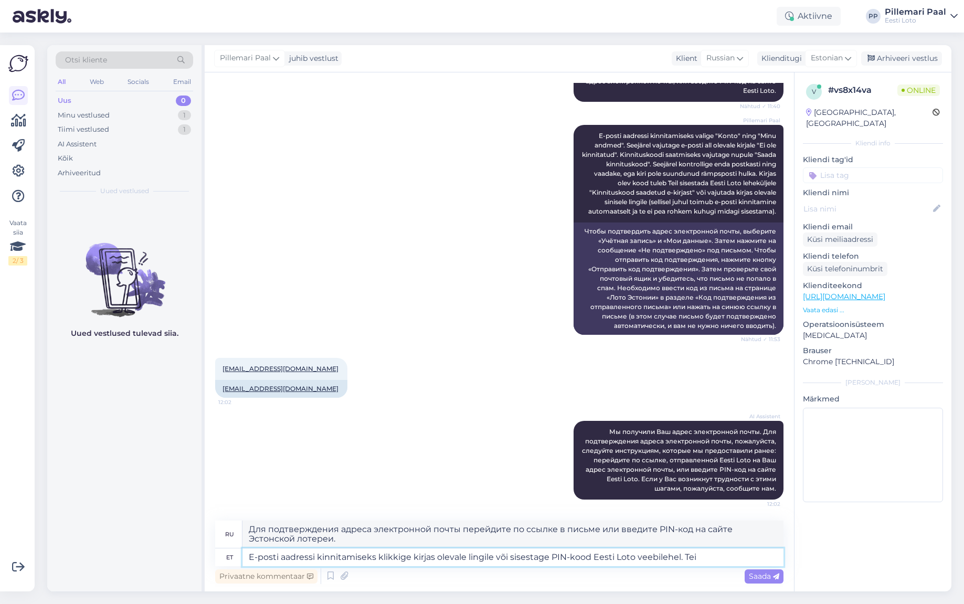
type textarea "E-posti aadressi kinnitamiseks klikkige kirjas olevale lingile või sisestage PI…"
type textarea "Для подтверждения адреса электронной почты перейдите по ссылке в письме или вве…"
type textarea "E-posti aadressi kinnitamiseks klikkige kirjas olevale lingile või sisestage PI…"
type textarea "Чтобы подтвердить свой адрес электронной почты, перейдите по ссылке в письме ил…"
type textarea "E-posti aadressi kinnitamiseks klikkige kirjas olevale lingile või sisestage PI…"
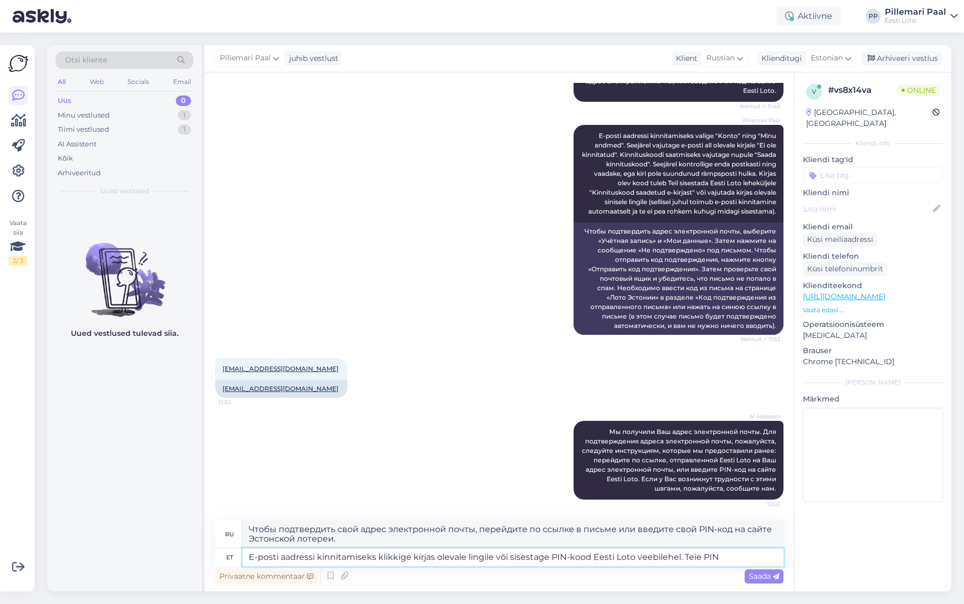
type textarea "Чтобы подтвердить свой адрес электронной почты, перейдите по ссылке в письме ил…"
type textarea "E-posti aadressi kinnitamiseks klikkige kirjas olevale lingile või sisestage PI…"
type textarea "Чтобы подтвердить свой адрес электронной почты, перейдите по ссылке в письме ил…"
type textarea "E-posti aadressi kinnitamiseks klikkige kirjas olevale lingile või sisestage PI…"
type textarea "Чтобы подтвердить свой адрес электронной почты, перейдите по ссылке в письме ил…"
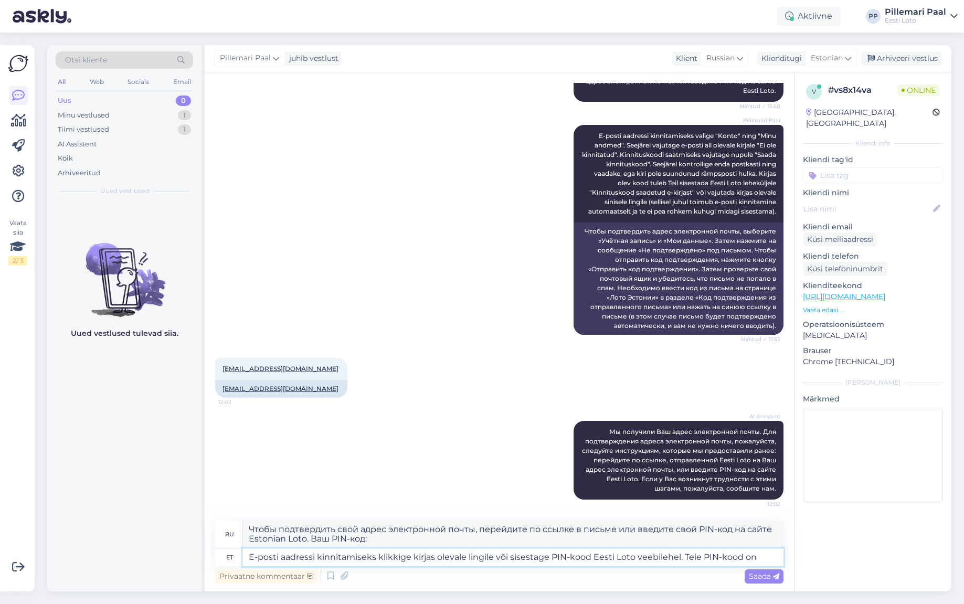
paste textarea "8375"
type textarea "E-posti aadressi kinnitamiseks klikkige kirjas olevale lingile või sisestage PI…"
type textarea "Чтобы подтвердить свой адрес электронной почты, перейдите по ссылке в письме ил…"
type textarea "E-posti aadressi kinnitamiseks klikkige kirjas olevale lingile või sisestage PI…"
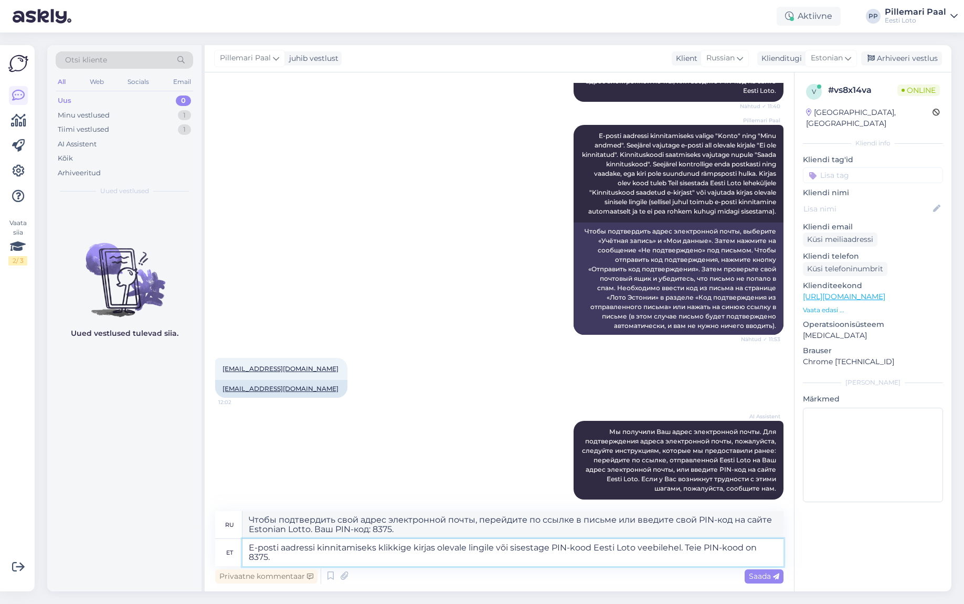
scroll to position [178, 0]
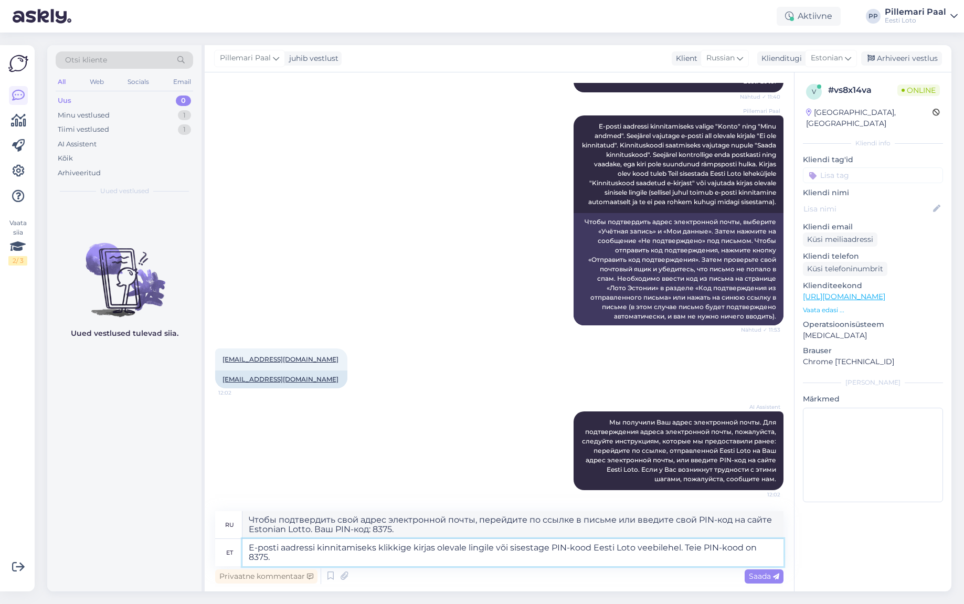
type textarea "Чтобы подтвердить свой адрес электронной почты, перейдите по ссылке в письме ил…"
type textarea "E-posti aadressi kinnitamiseks klikkige kirjas olevale lingile või sisestage PI…"
click at [759, 578] on span "Saada" at bounding box center [764, 575] width 30 height 9
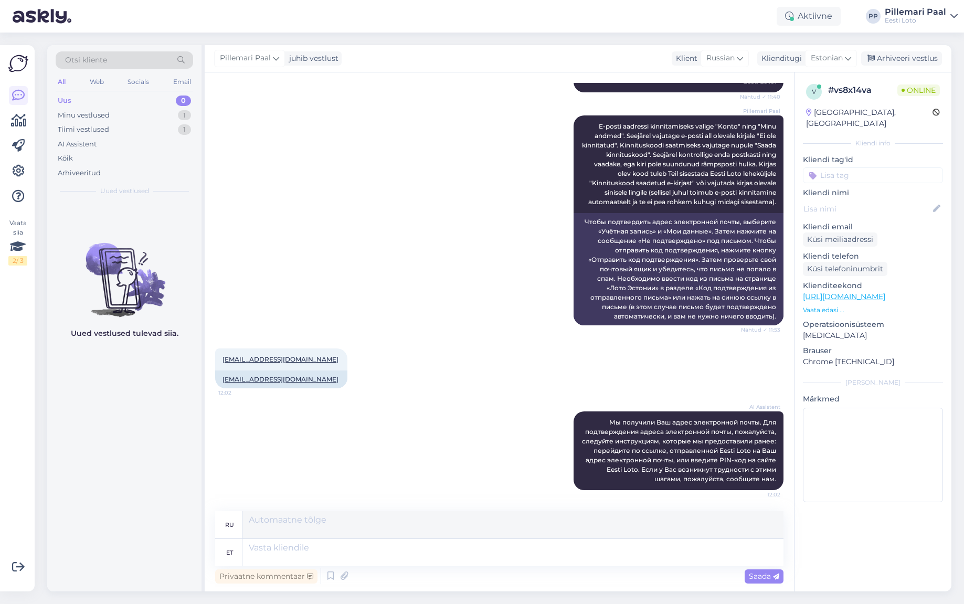
scroll to position [260, 0]
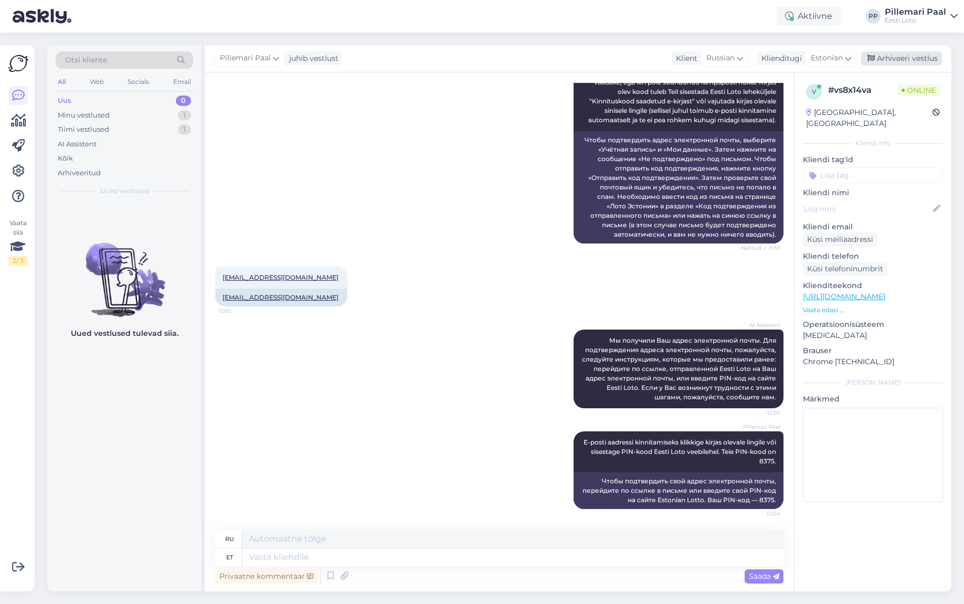
click at [896, 57] on div "Arhiveeri vestlus" at bounding box center [901, 58] width 81 height 14
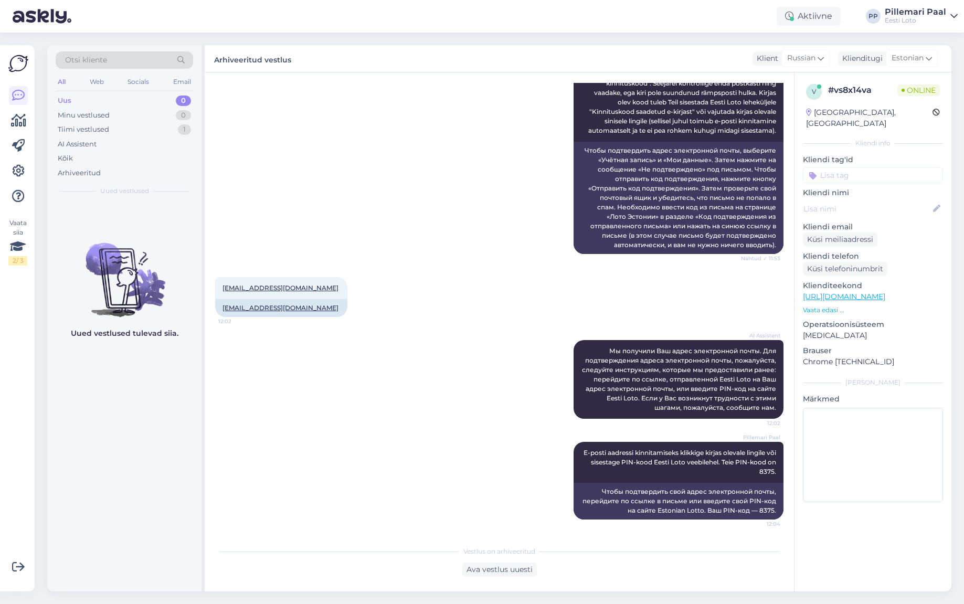
scroll to position [250, 0]
